Goal: Information Seeking & Learning: Learn about a topic

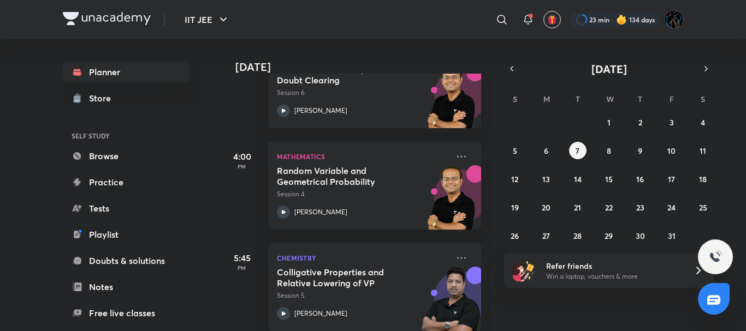
scroll to position [201, 0]
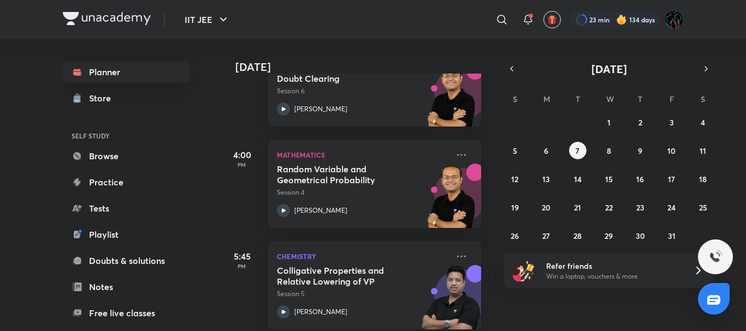
click at [603, 11] on div "23 min 134 days" at bounding box center [622, 19] width 122 height 19
click at [601, 23] on div at bounding box center [614, 19] width 91 height 15
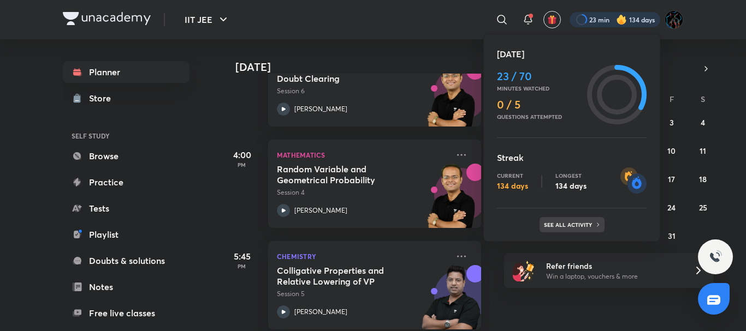
click at [567, 228] on p "See all activity" at bounding box center [569, 225] width 51 height 7
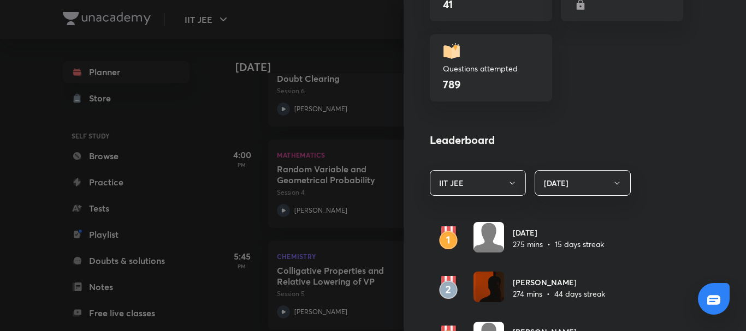
scroll to position [633, 0]
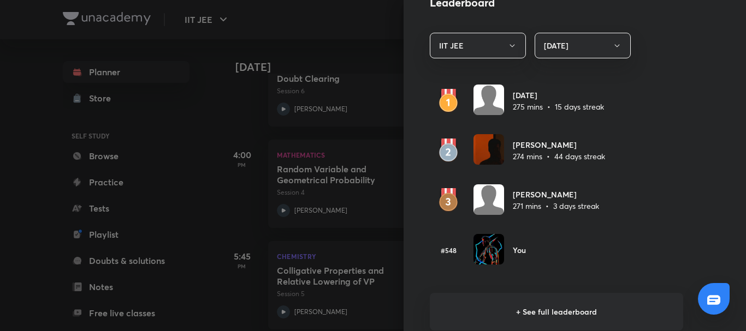
click at [350, 54] on div at bounding box center [373, 165] width 746 height 331
